Goal: Task Accomplishment & Management: Use online tool/utility

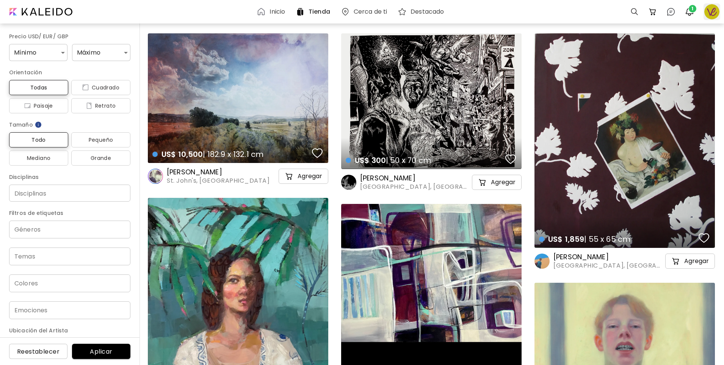
click at [717, 12] on div at bounding box center [712, 11] width 17 height 17
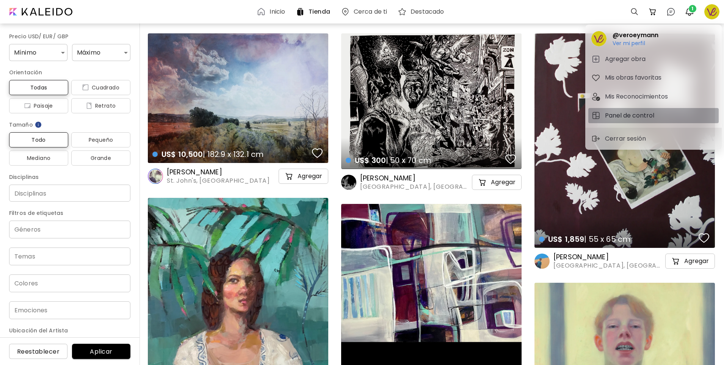
click at [647, 113] on h5 "Panel de control" at bounding box center [631, 115] width 52 height 9
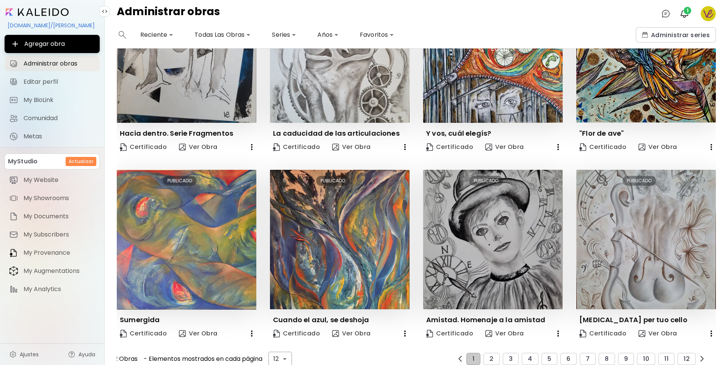
scroll to position [276, 0]
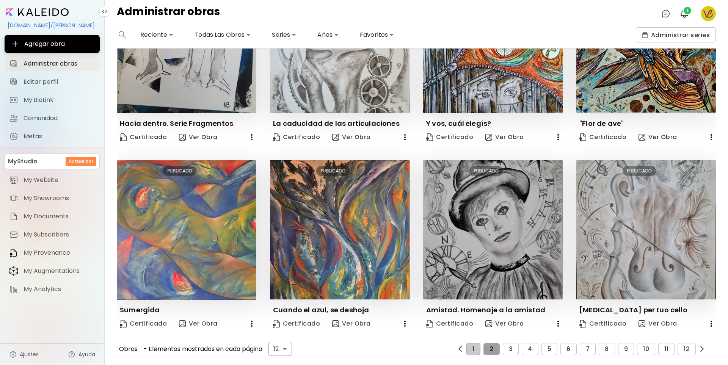
click at [490, 346] on span "2" at bounding box center [492, 349] width 4 height 7
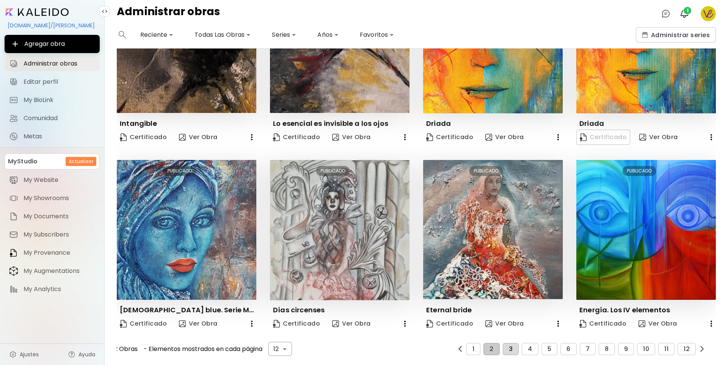
click at [509, 346] on span "3" at bounding box center [511, 349] width 4 height 7
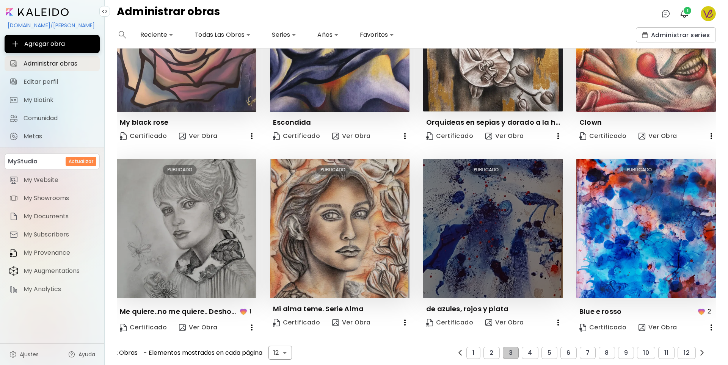
scroll to position [281, 0]
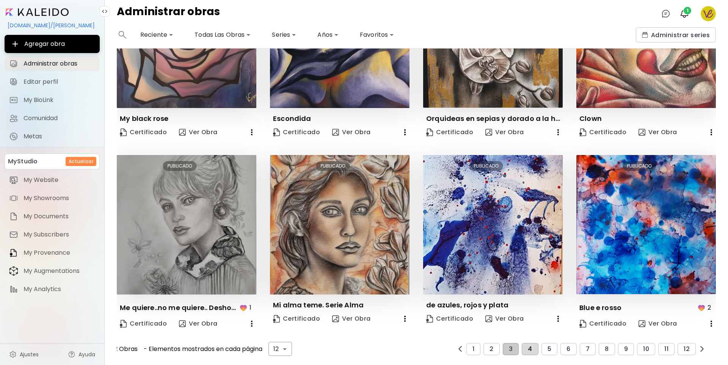
click at [523, 343] on button "4" at bounding box center [530, 349] width 16 height 12
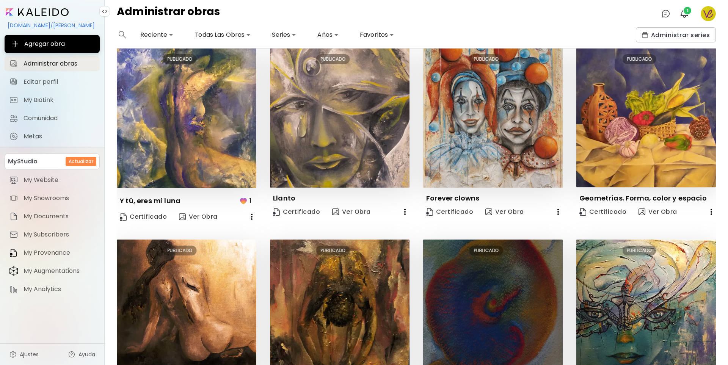
scroll to position [291, 0]
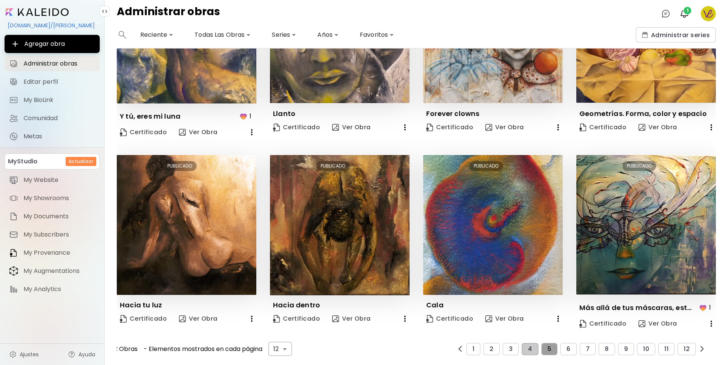
click at [548, 346] on span "5" at bounding box center [550, 349] width 4 height 7
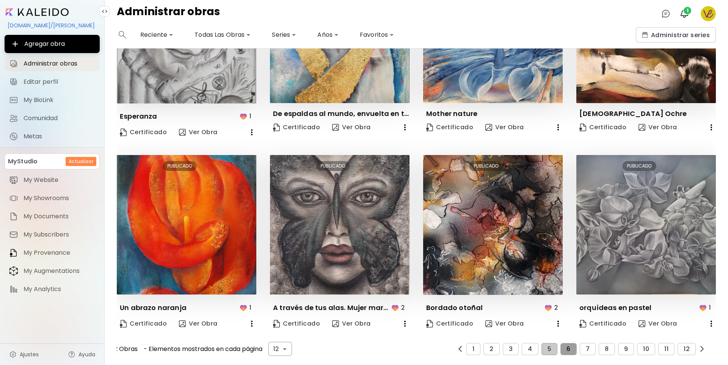
click at [568, 346] on button "6" at bounding box center [568, 349] width 16 height 12
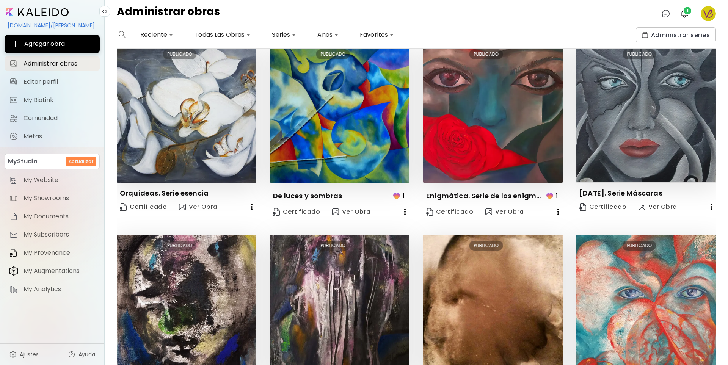
scroll to position [286, 0]
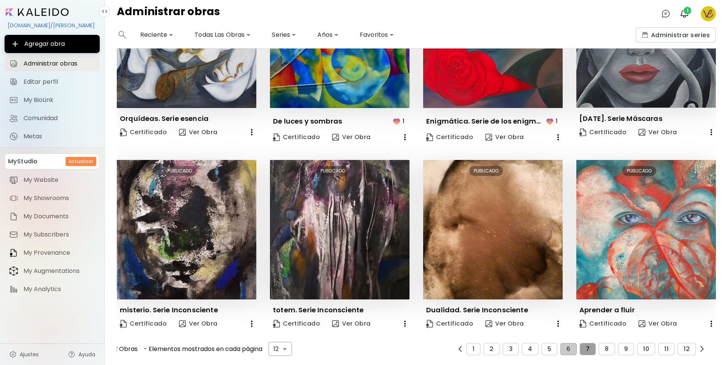
click at [586, 346] on span "7" at bounding box center [588, 349] width 4 height 7
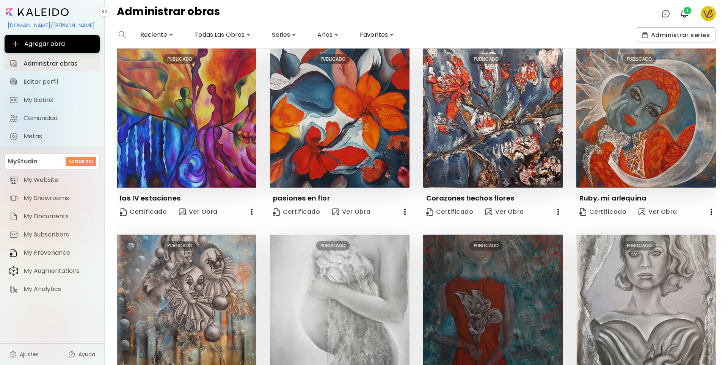
scroll to position [276, 0]
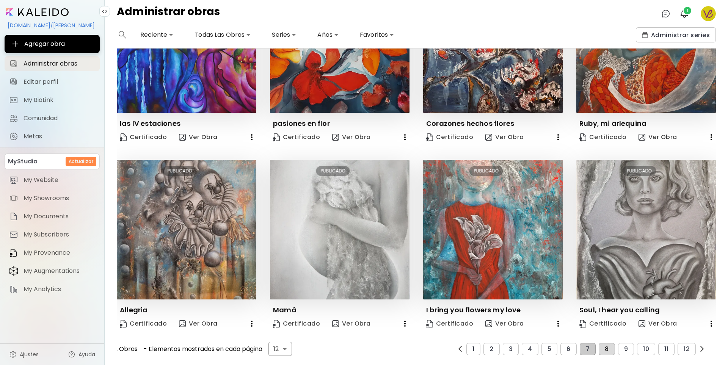
click at [605, 346] on span "8" at bounding box center [607, 349] width 4 height 7
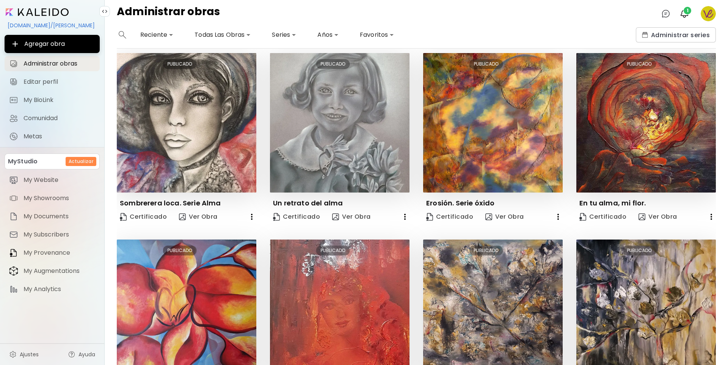
scroll to position [286, 0]
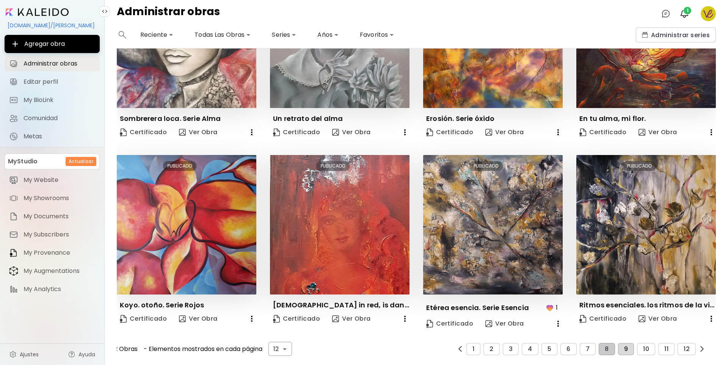
click at [624, 346] on span "9" at bounding box center [626, 349] width 4 height 7
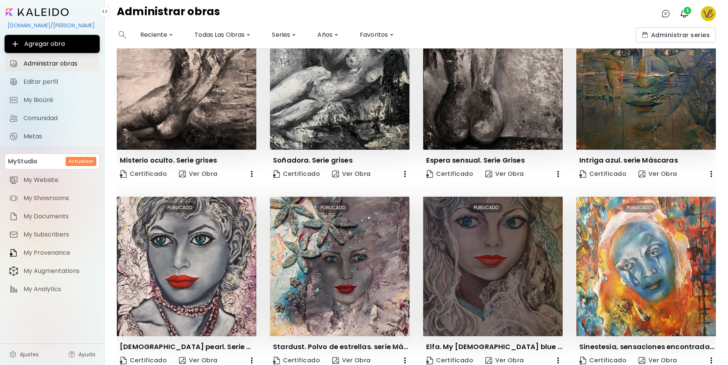
scroll to position [276, 0]
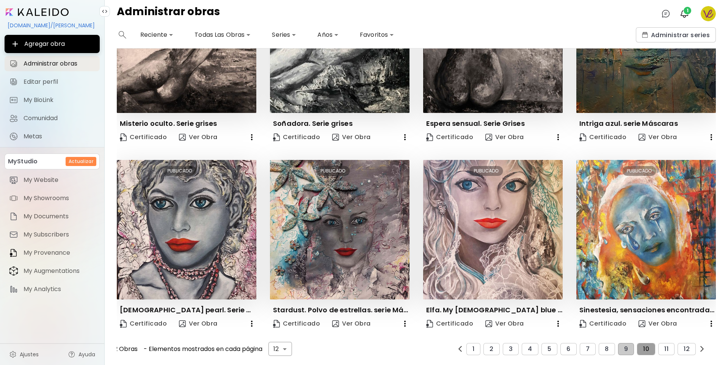
click at [643, 346] on span "10" at bounding box center [646, 349] width 6 height 7
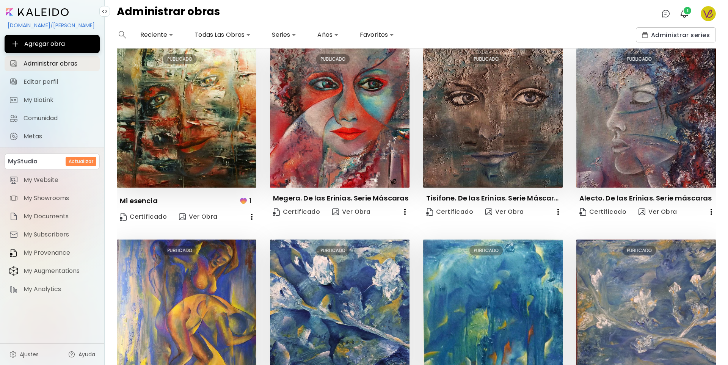
scroll to position [281, 0]
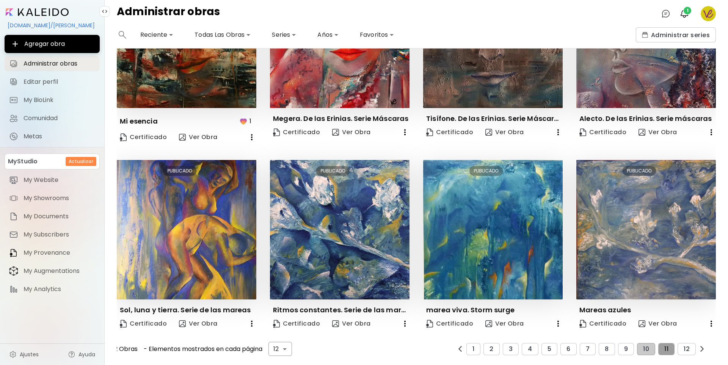
click at [664, 346] on span "11" at bounding box center [666, 349] width 4 height 7
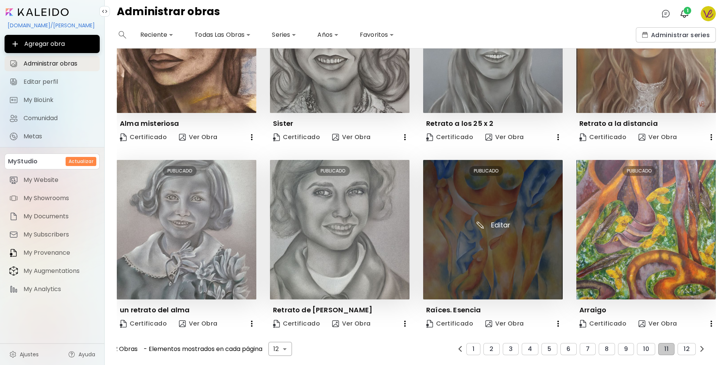
click at [499, 253] on img at bounding box center [493, 230] width 140 height 140
